Goal: Information Seeking & Learning: Learn about a topic

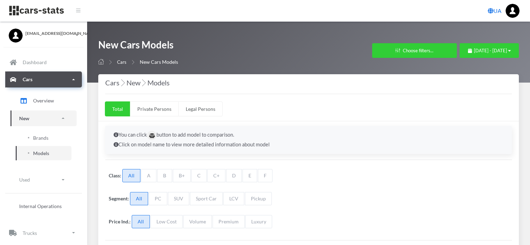
select select "25"
select select "VOLKSWAGEN"
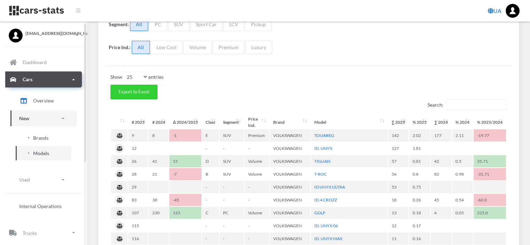
scroll to position [5, 5]
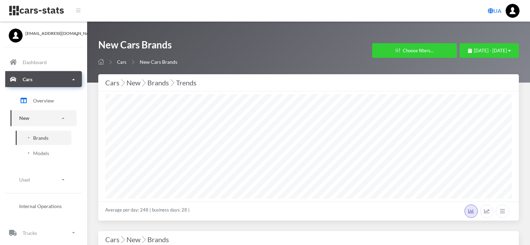
select select "25"
click at [482, 51] on span "[DATE] - [DATE]" at bounding box center [490, 51] width 33 height 6
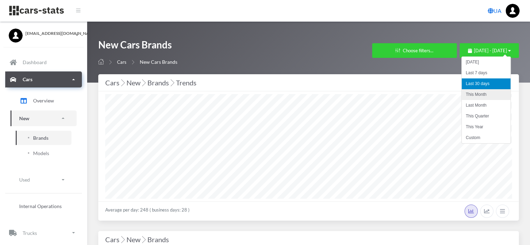
click at [483, 97] on li "This Month" at bounding box center [486, 94] width 49 height 11
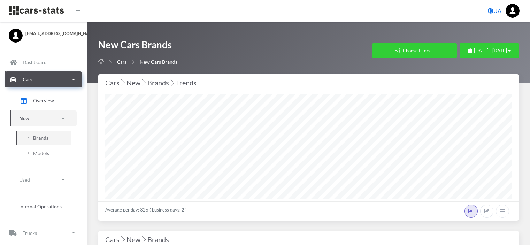
select select "25"
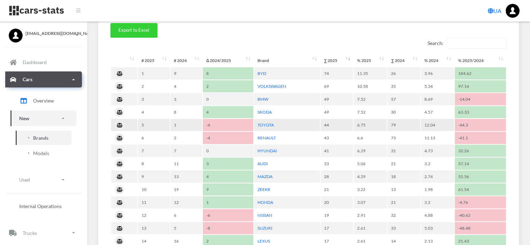
scroll to position [314, 0]
